Goal: Use online tool/utility: Utilize a website feature to perform a specific function

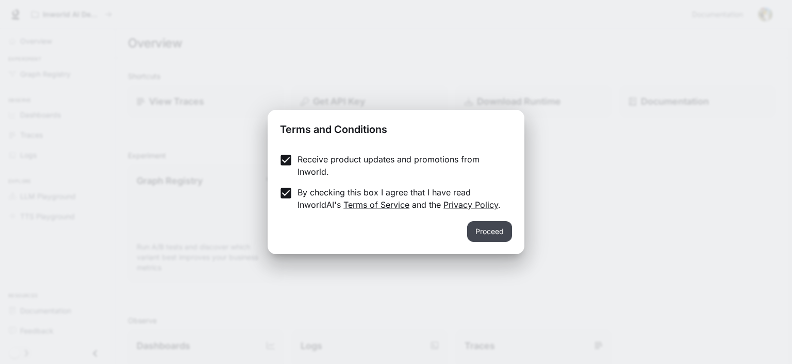
click at [492, 230] on button "Proceed" at bounding box center [489, 231] width 45 height 21
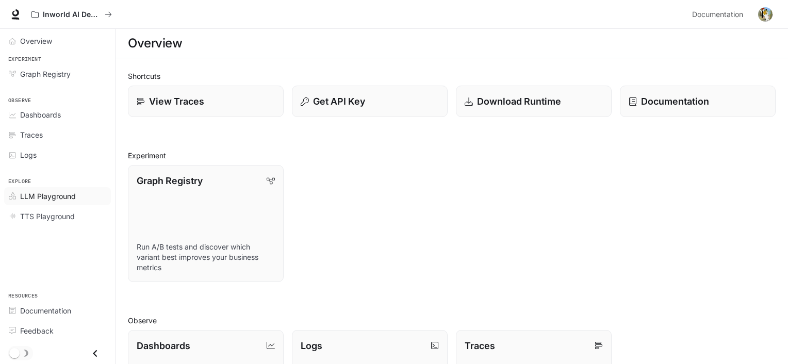
click at [39, 197] on span "LLM Playground" at bounding box center [48, 196] width 56 height 11
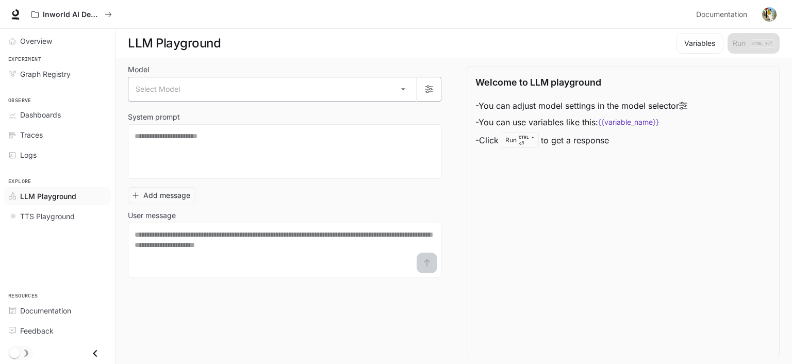
click at [402, 88] on body "Skip to main content Inworld AI Demos Documentation Documentation Portal Overvi…" at bounding box center [396, 182] width 792 height 364
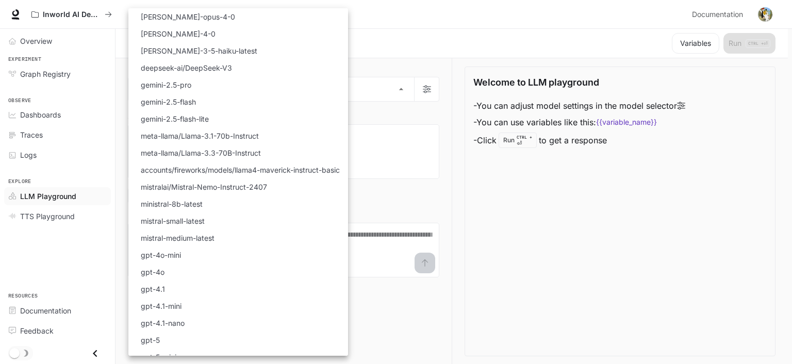
click at [207, 35] on li "[PERSON_NAME]-4-0" at bounding box center [238, 33] width 220 height 17
type input "**********"
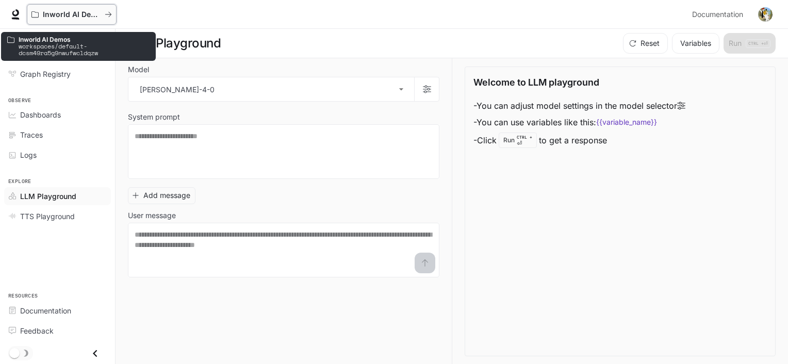
click at [49, 16] on p "Inworld AI Demos" at bounding box center [72, 14] width 58 height 9
